Goal: Task Accomplishment & Management: Use online tool/utility

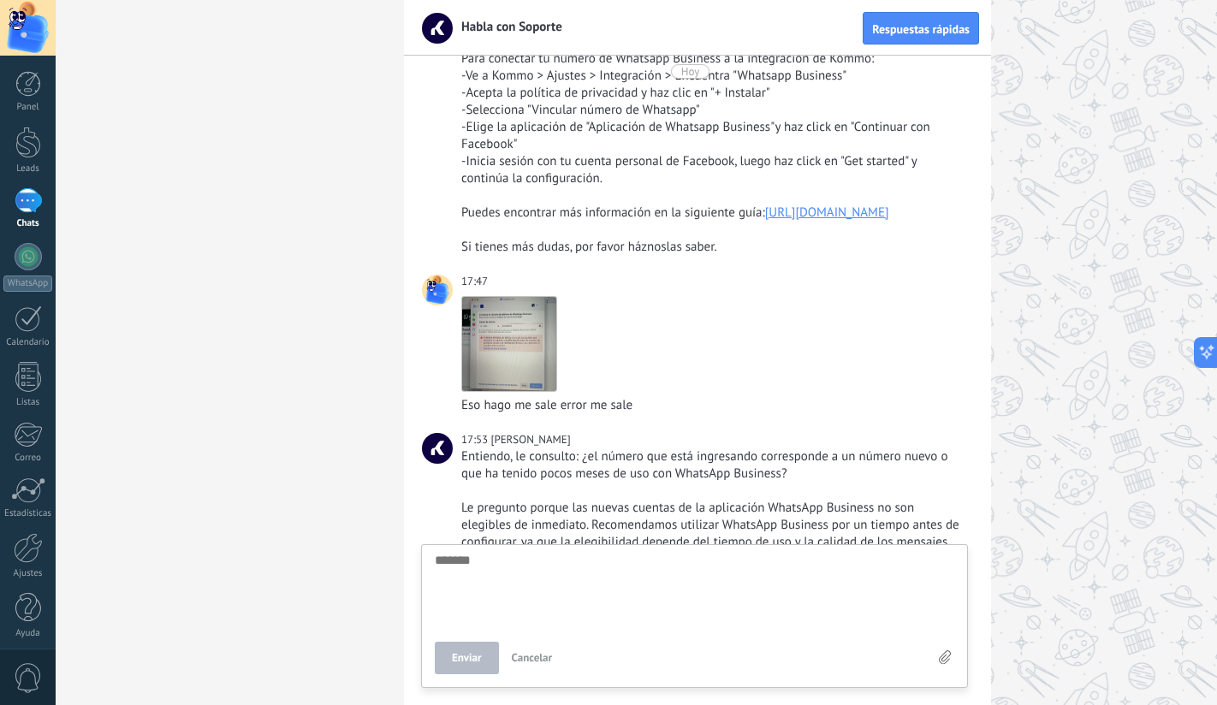
scroll to position [259, 0]
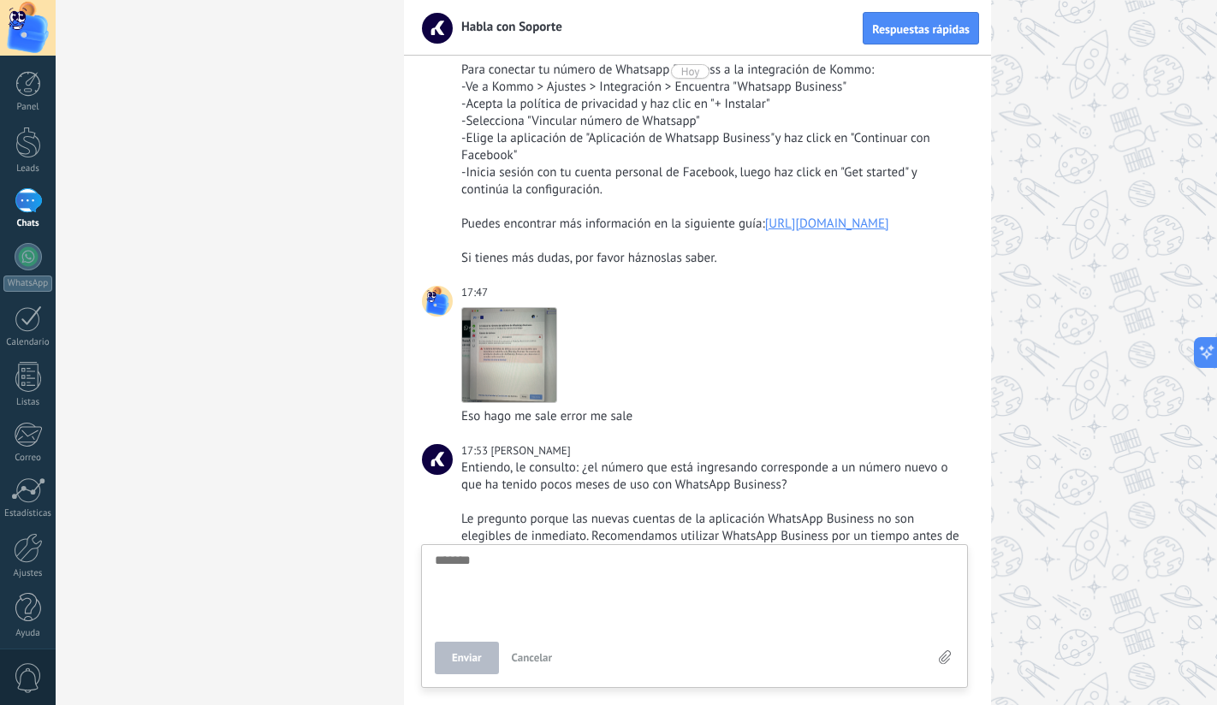
click at [620, 233] on div "Puedes encontrar más información en la siguiente guía: [URL][DOMAIN_NAME]" at bounding box center [712, 224] width 503 height 17
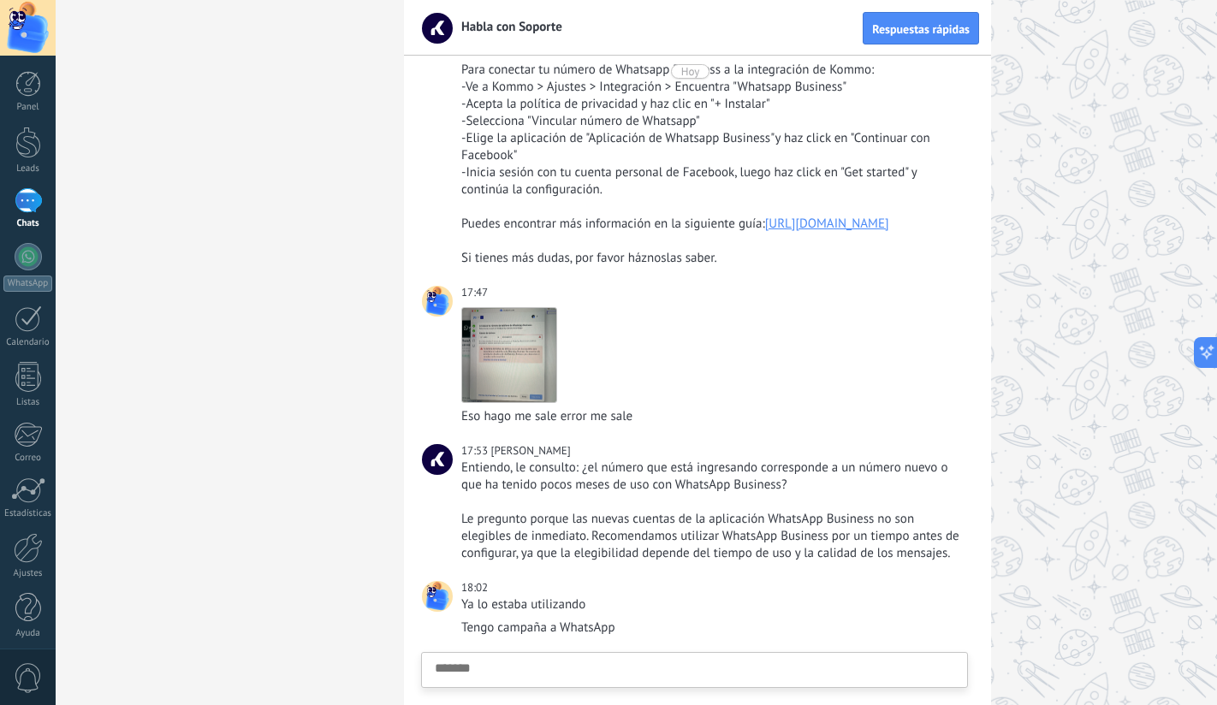
click at [765, 232] on link "[URL][DOMAIN_NAME]" at bounding box center [827, 224] width 124 height 16
click at [34, 543] on div at bounding box center [28, 548] width 29 height 30
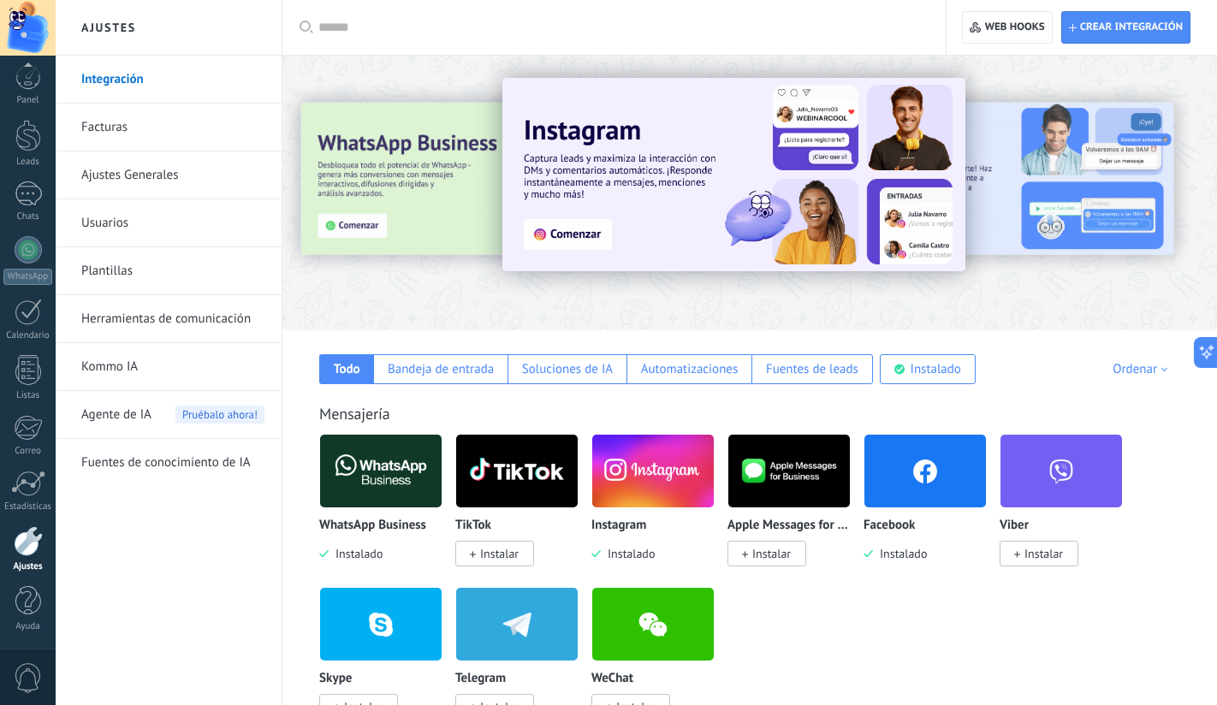
scroll to position [1, 0]
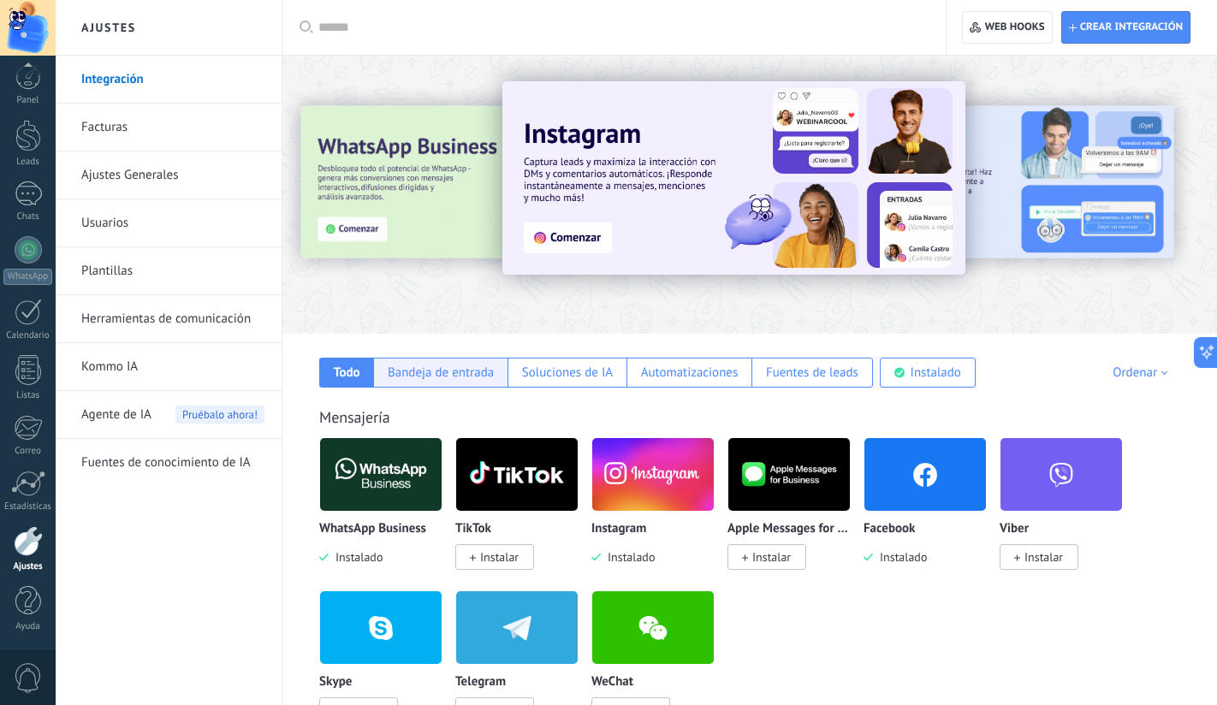
click at [473, 375] on div "Bandeja de entrada" at bounding box center [441, 373] width 106 height 16
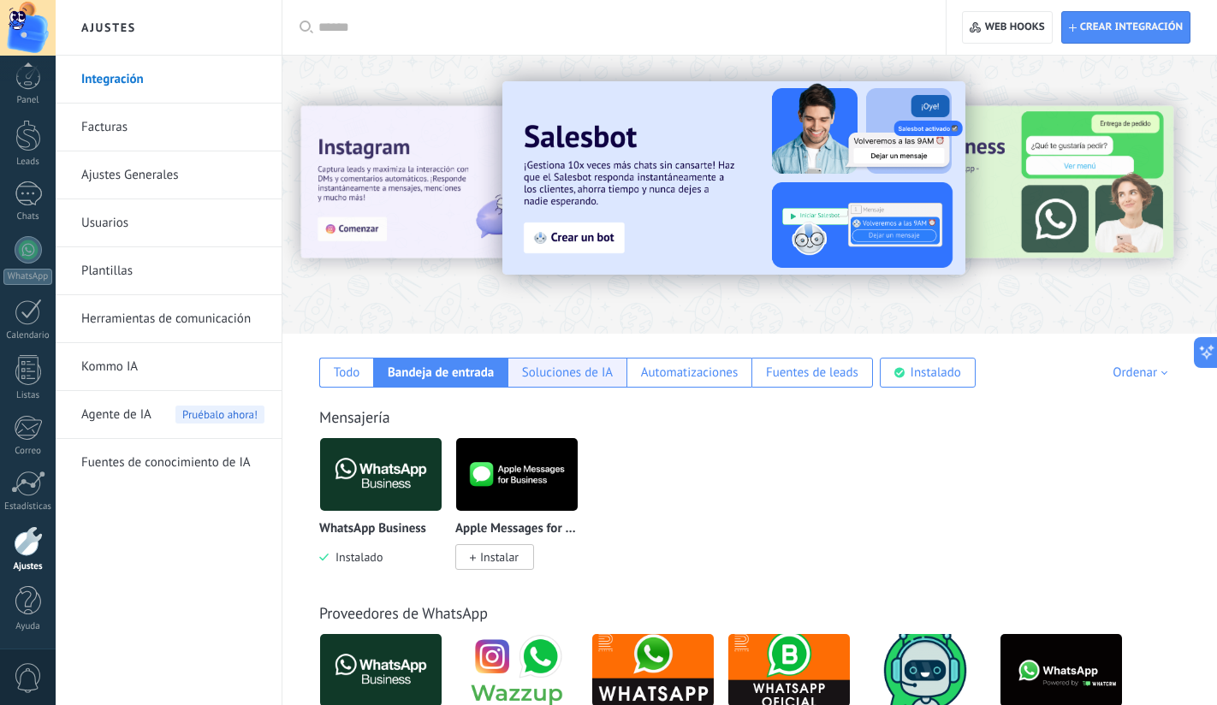
click at [577, 365] on div "Soluciones de IA" at bounding box center [567, 373] width 91 height 16
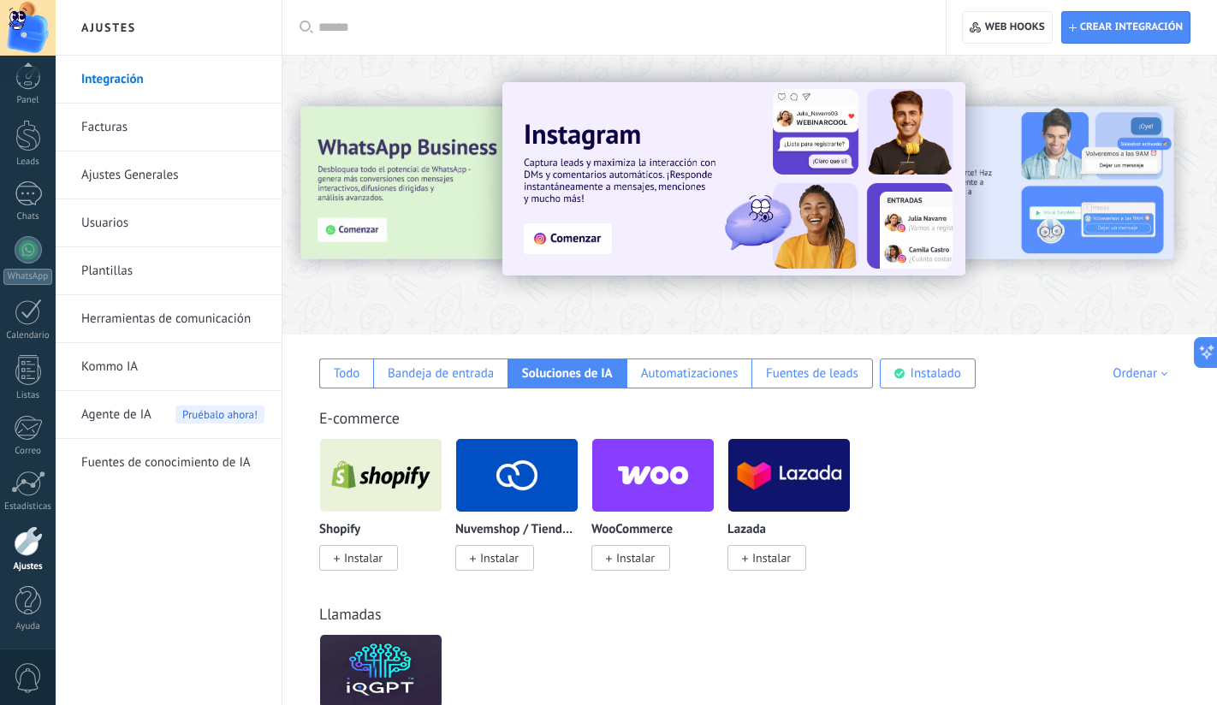
scroll to position [0, 0]
click at [692, 376] on div "Automatizaciones" at bounding box center [690, 373] width 98 height 16
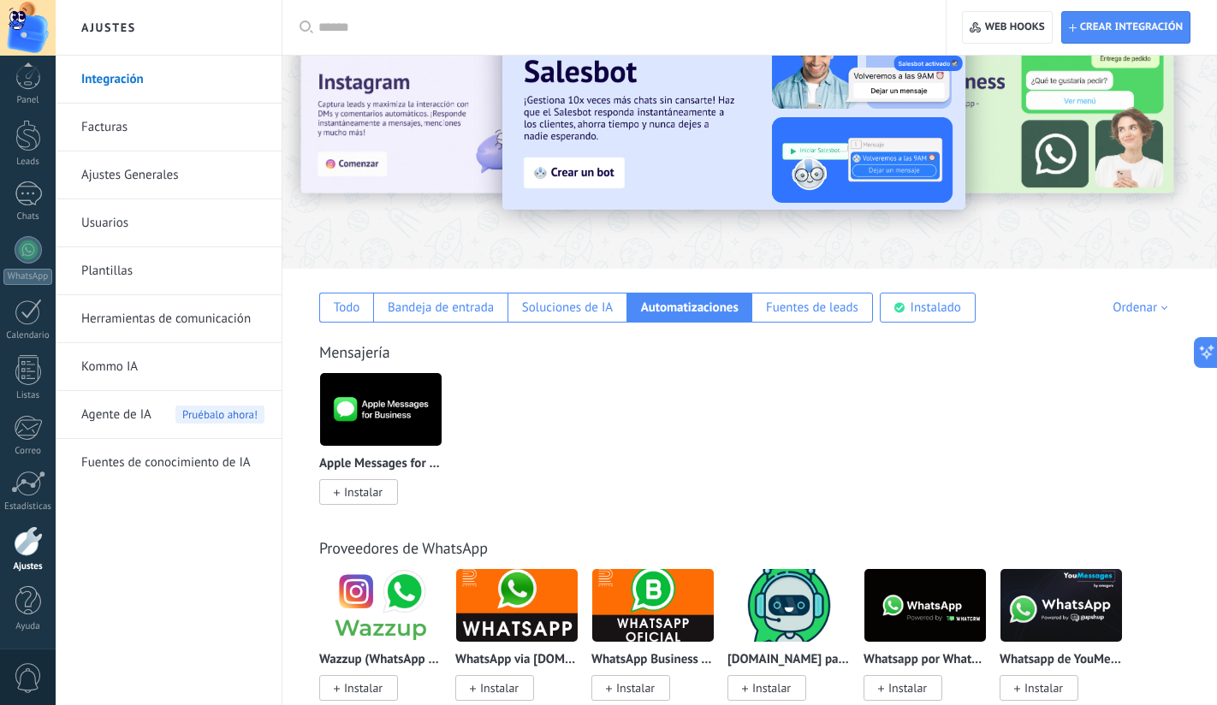
scroll to position [63, 0]
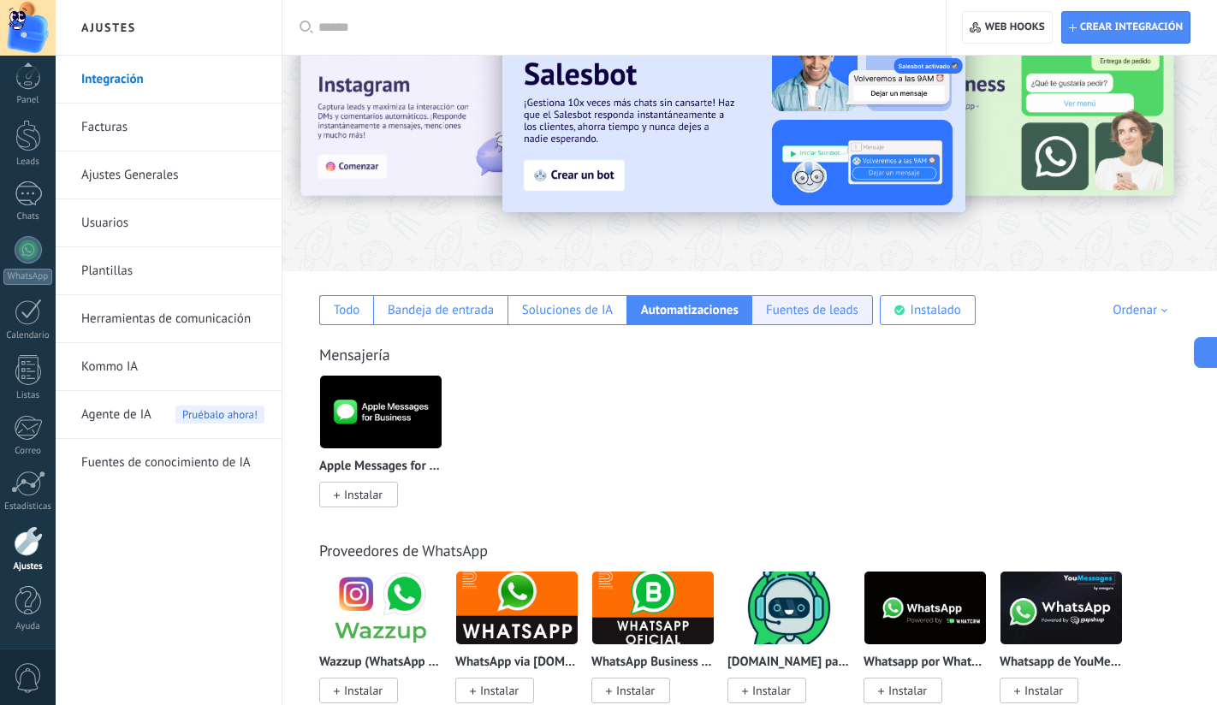
click at [825, 313] on div "Fuentes de leads" at bounding box center [812, 310] width 92 height 16
click at [959, 312] on div "Instalado" at bounding box center [936, 310] width 50 height 16
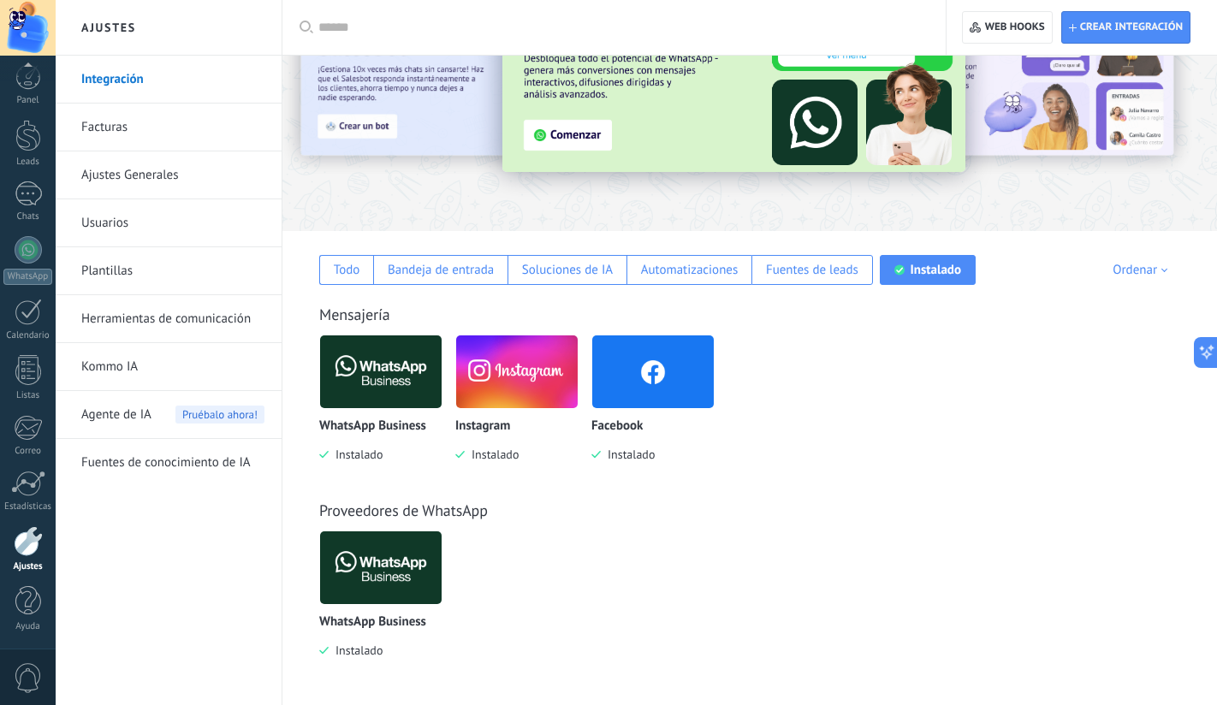
scroll to position [104, 0]
click at [406, 544] on img at bounding box center [381, 567] width 122 height 83
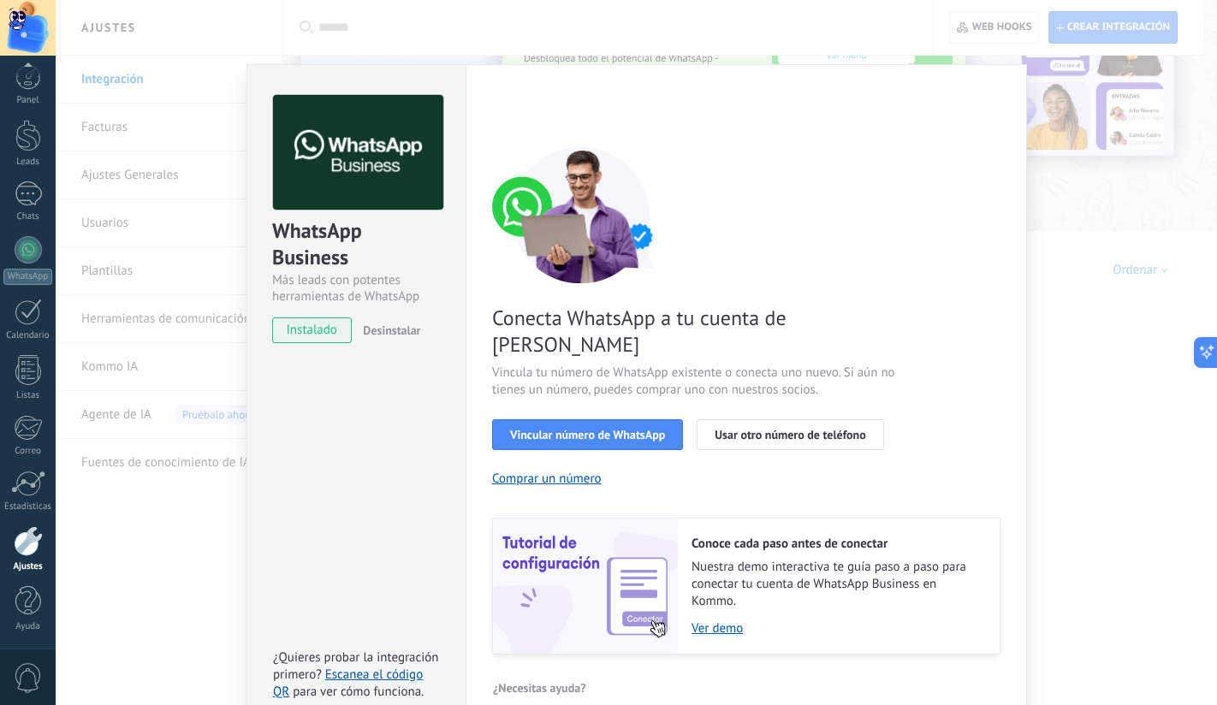
scroll to position [33, 0]
click at [650, 420] on button "Vincular número de WhatsApp" at bounding box center [587, 435] width 191 height 31
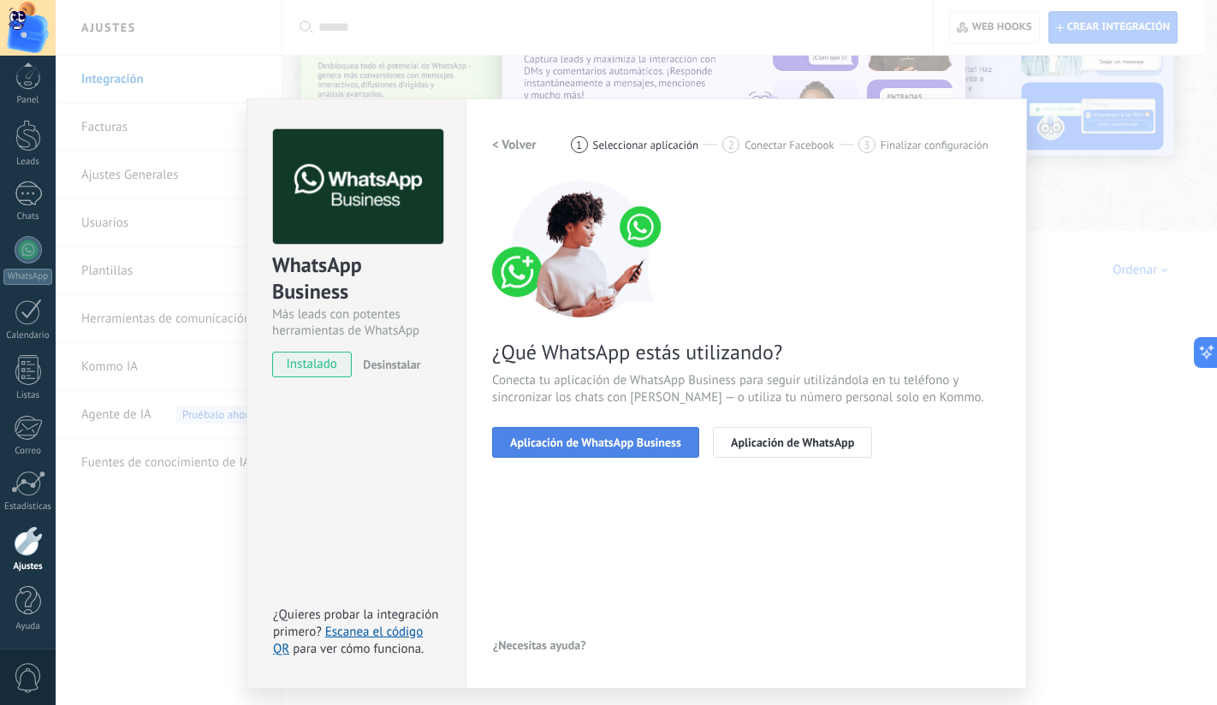
click at [605, 445] on span "Aplicación de WhatsApp Business" at bounding box center [595, 443] width 171 height 12
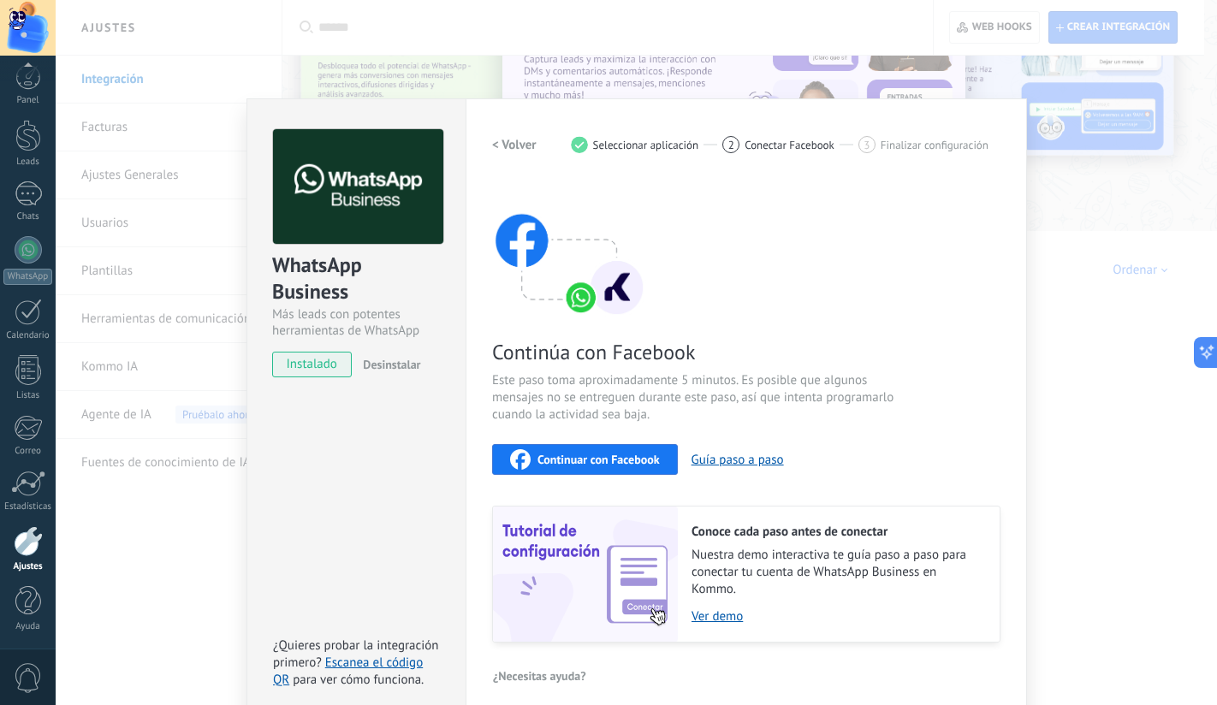
click at [652, 454] on span "Continuar con Facebook" at bounding box center [599, 460] width 122 height 12
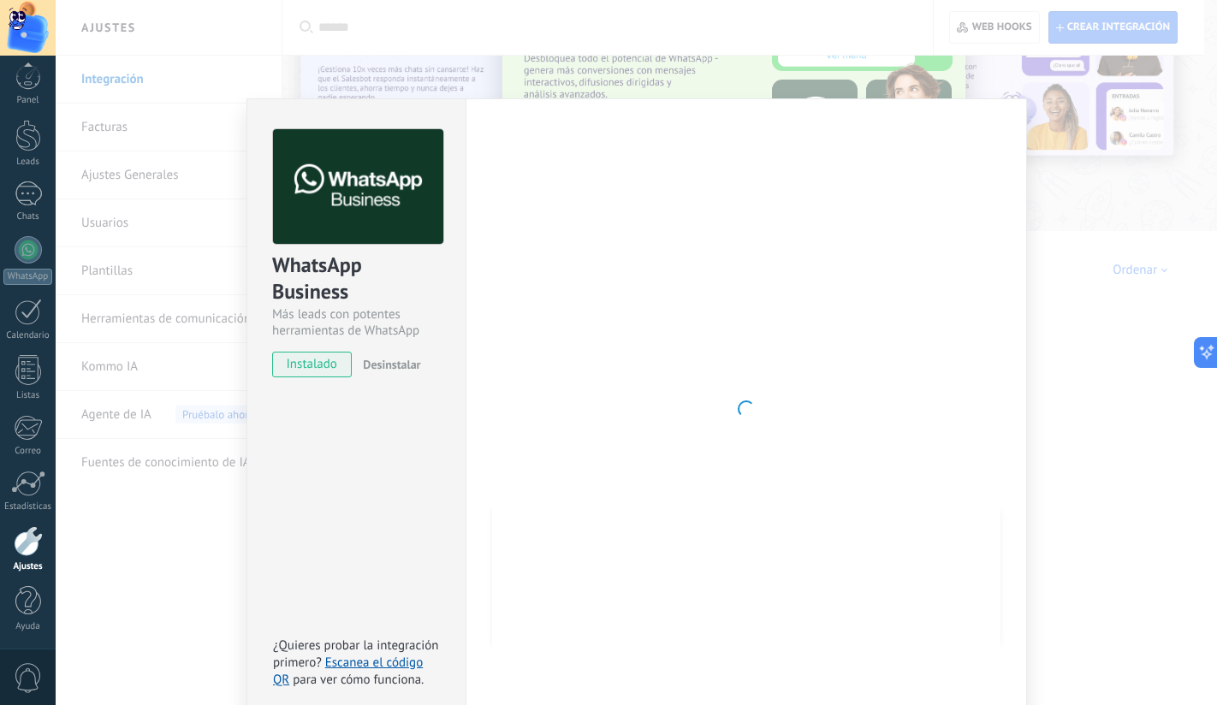
click at [687, 305] on div at bounding box center [746, 409] width 508 height 560
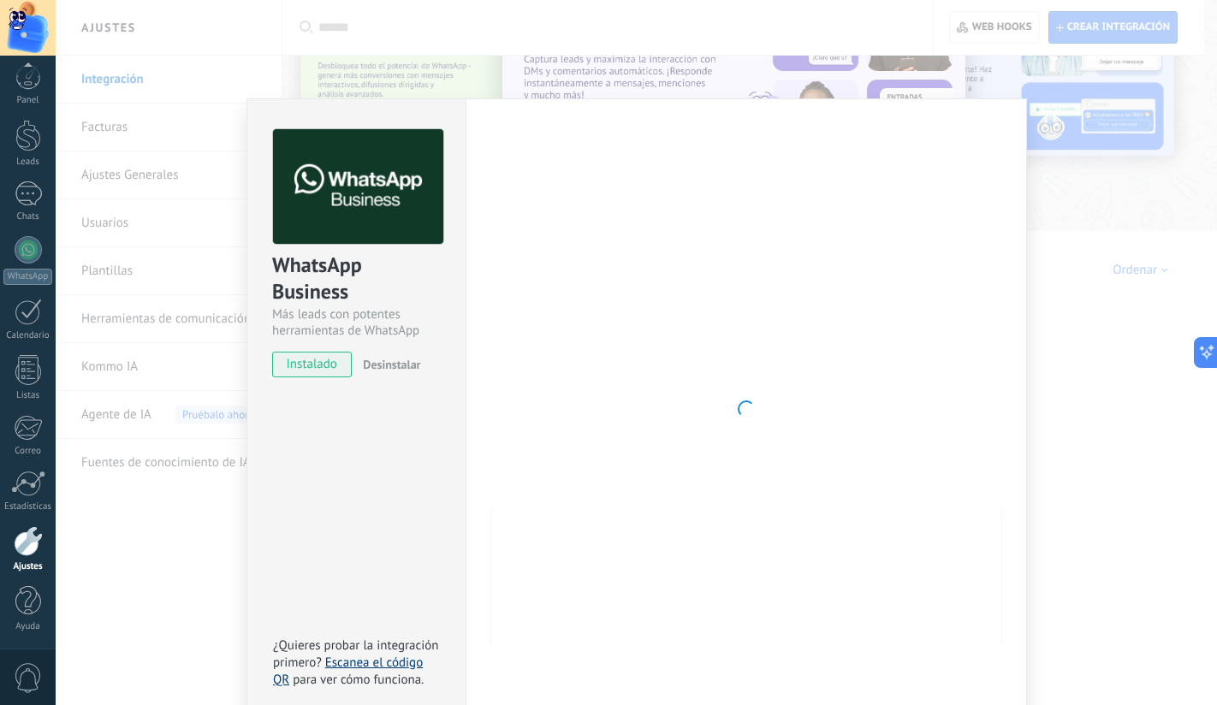
click at [364, 665] on link "Escanea el código QR" at bounding box center [348, 671] width 150 height 33
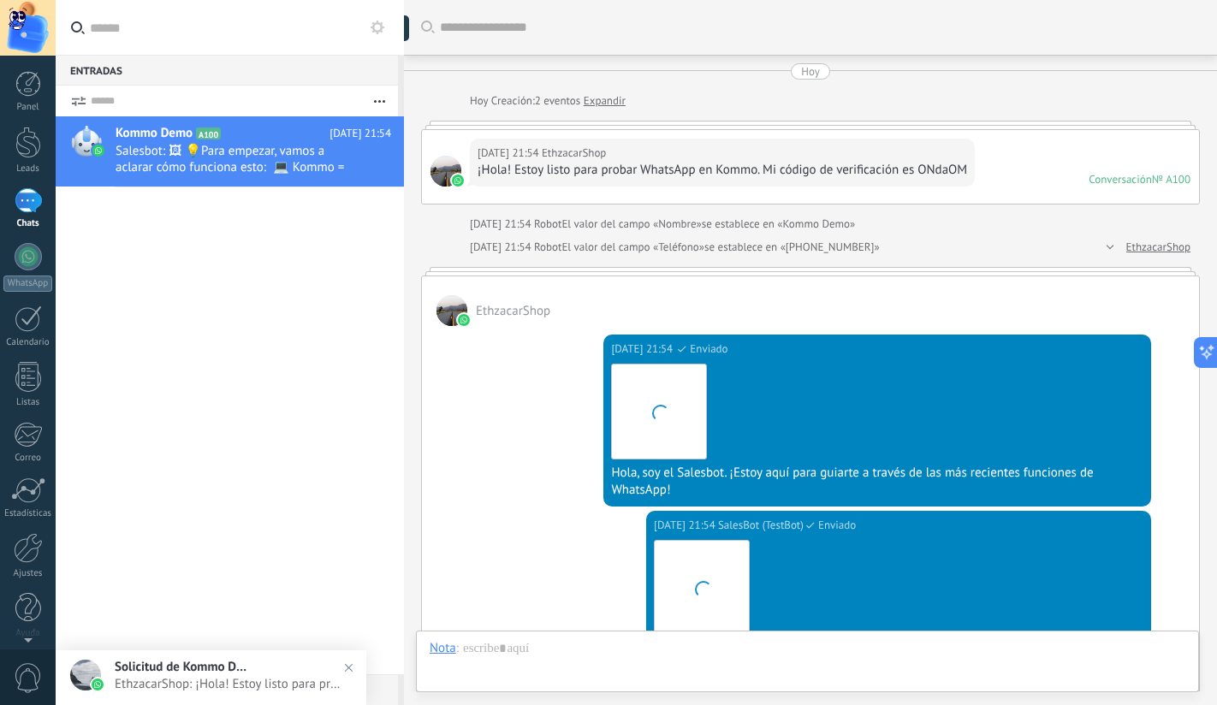
type textarea "**********"
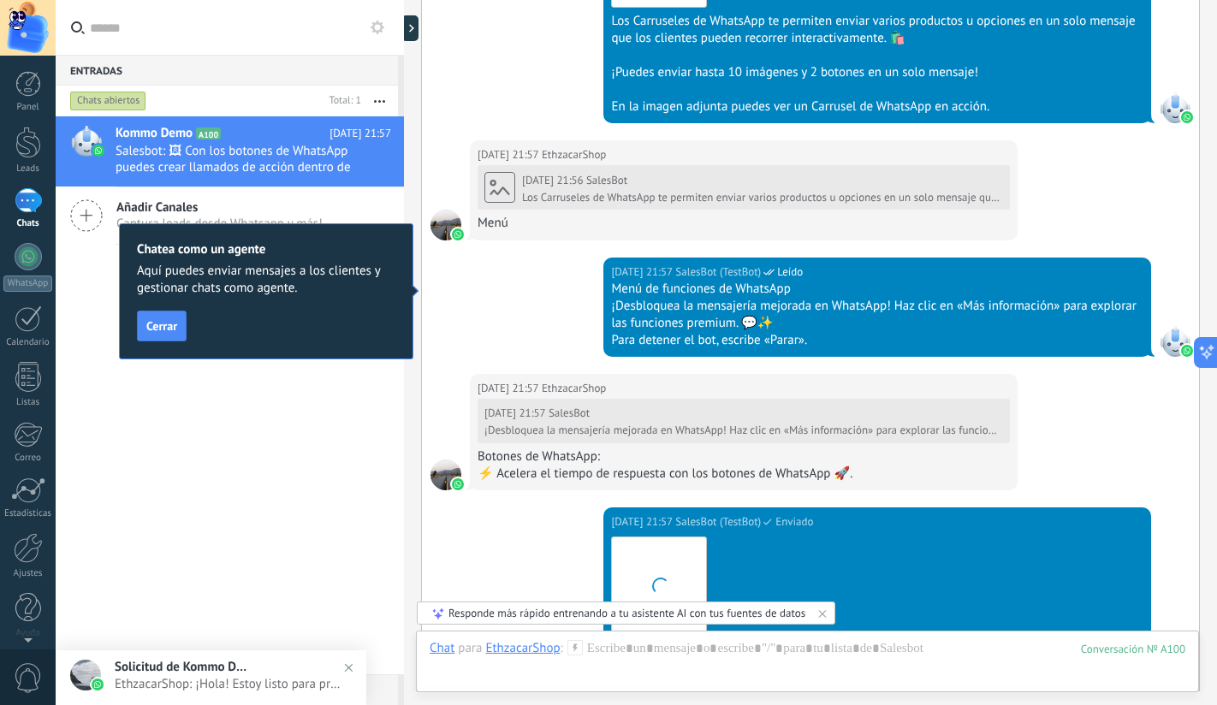
scroll to position [2320, 0]
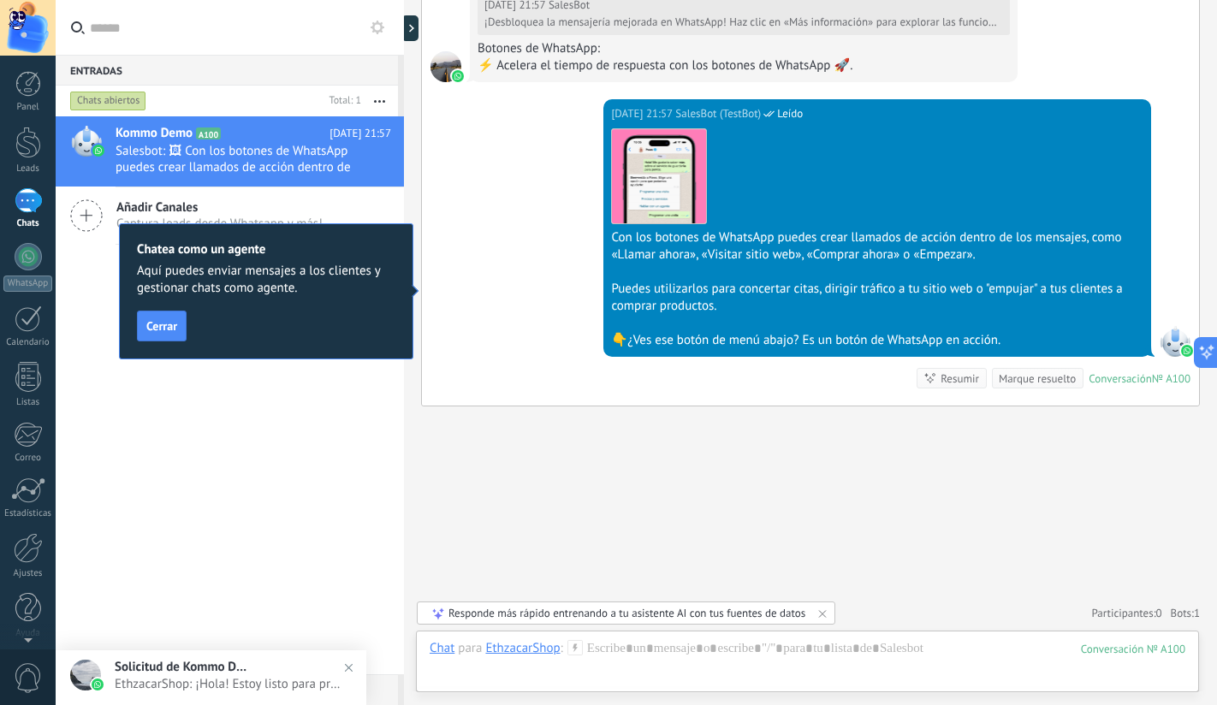
click at [364, 665] on div "Solicitud de Kommo Demo [DATE] 21:54 EthzacarShop: ¡Hola! Estoy listo para prob…" at bounding box center [241, 676] width 252 height 53
